Goal: Task Accomplishment & Management: Manage account settings

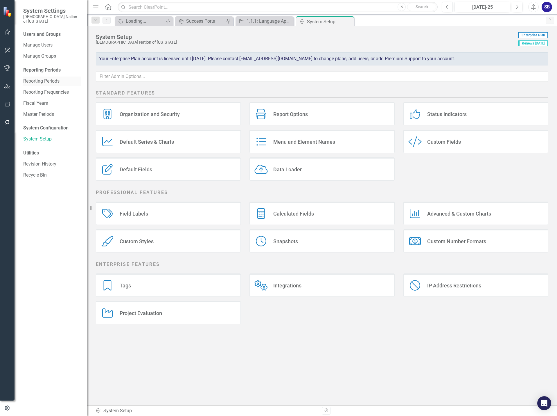
click at [46, 78] on link "Reporting Periods" at bounding box center [52, 81] width 58 height 7
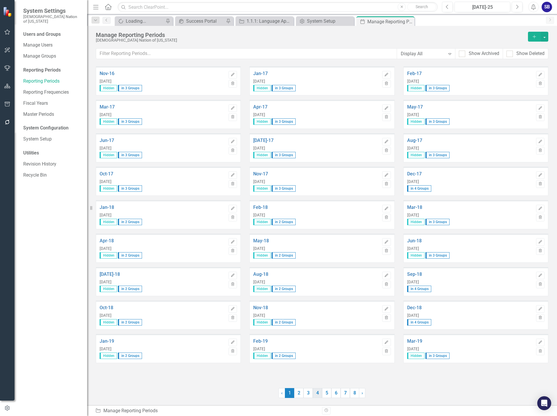
click at [317, 394] on link "4" at bounding box center [317, 393] width 9 height 10
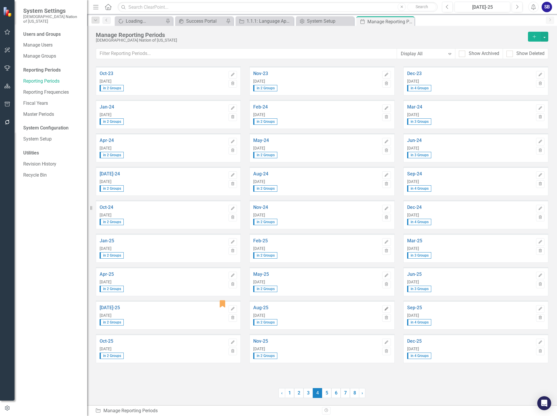
click at [384, 307] on icon "Edit" at bounding box center [386, 308] width 4 height 3
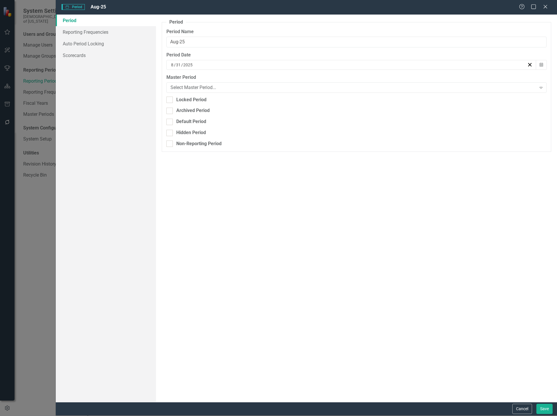
drag, startPoint x: 170, startPoint y: 122, endPoint x: 163, endPoint y: 129, distance: 9.7
click at [170, 122] on div at bounding box center [170, 122] width 6 height 6
click at [170, 122] on input "Default Period" at bounding box center [169, 121] width 4 height 4
checkbox input "true"
click at [543, 409] on button "Save" at bounding box center [545, 408] width 16 height 10
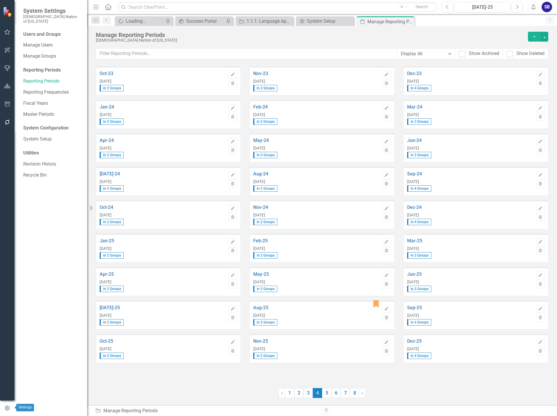
click at [5, 408] on icon "button" at bounding box center [7, 407] width 6 height 5
click at [8, 53] on button "button" at bounding box center [7, 50] width 13 height 12
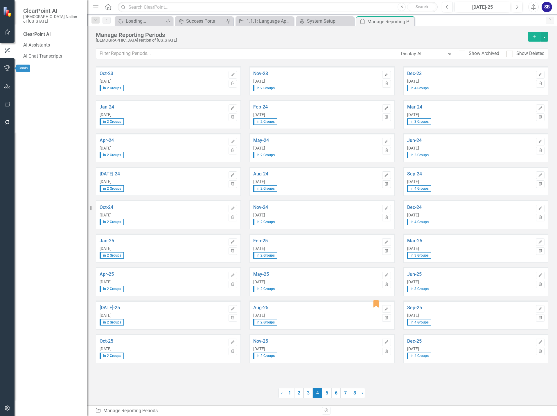
click at [8, 69] on icon "button" at bounding box center [7, 68] width 6 height 5
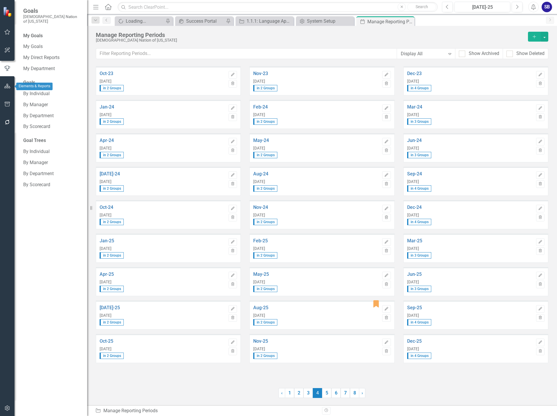
click at [11, 84] on button "button" at bounding box center [7, 86] width 13 height 12
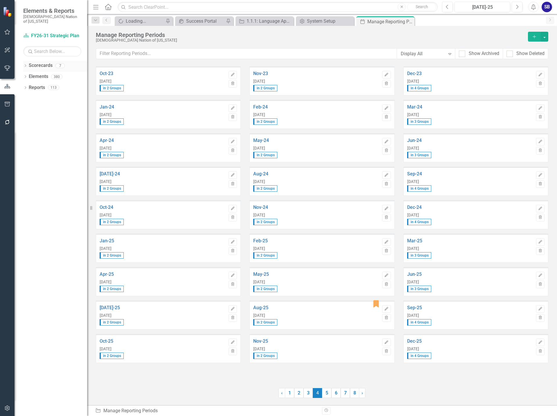
click at [46, 62] on link "Scorecards" at bounding box center [41, 65] width 24 height 7
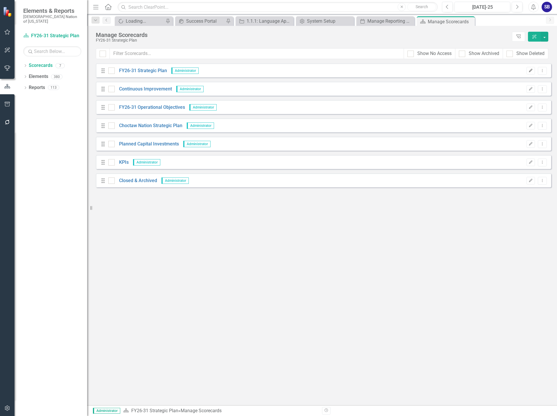
click at [530, 73] on button "Edit" at bounding box center [531, 71] width 8 height 8
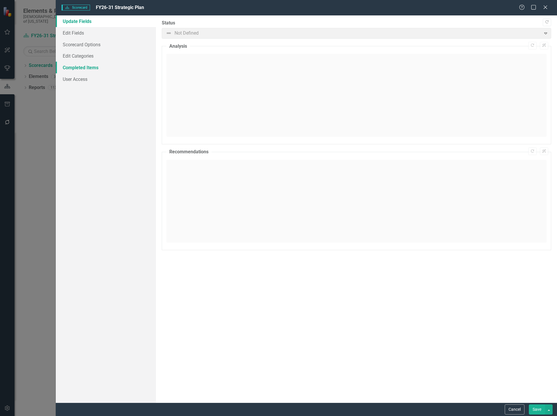
click at [85, 68] on link "Completed Items" at bounding box center [106, 68] width 100 height 12
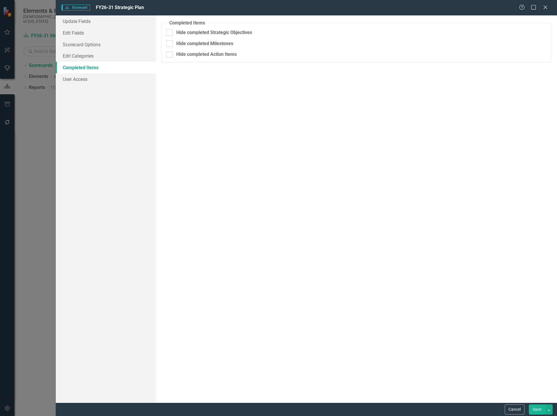
click at [87, 68] on link "Completed Items" at bounding box center [106, 68] width 100 height 12
click at [170, 31] on input "Hide completed Strategic Objectives" at bounding box center [169, 31] width 4 height 4
checkbox input "true"
click at [543, 43] on button "Calendar" at bounding box center [541, 45] width 11 height 10
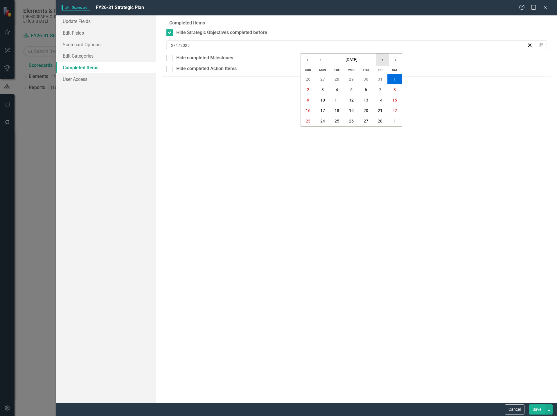
click at [384, 61] on button "›" at bounding box center [383, 59] width 13 height 13
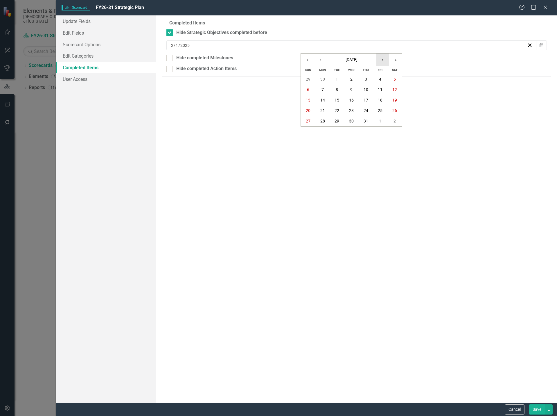
click at [384, 61] on button "›" at bounding box center [383, 59] width 13 height 13
click at [384, 78] on button "1" at bounding box center [380, 79] width 15 height 10
click at [539, 409] on button "Save" at bounding box center [537, 409] width 16 height 10
